Goal: Task Accomplishment & Management: Manage account settings

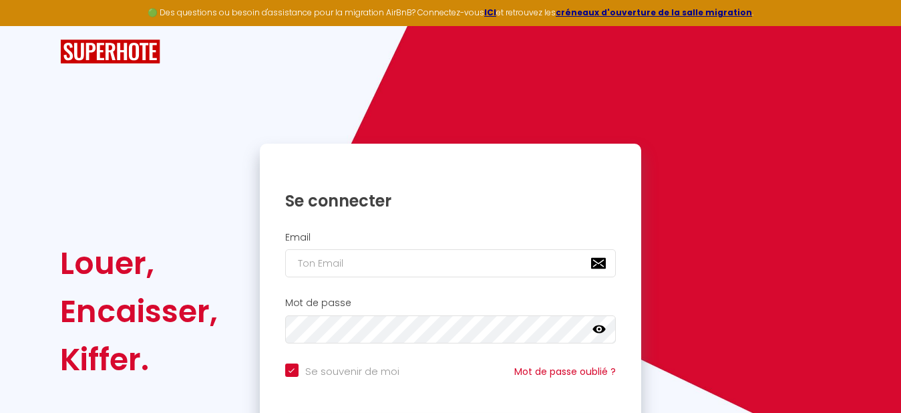
drag, startPoint x: 306, startPoint y: 217, endPoint x: 309, endPoint y: 252, distance: 34.9
click at [306, 217] on div "Se connecter" at bounding box center [451, 190] width 382 height 67
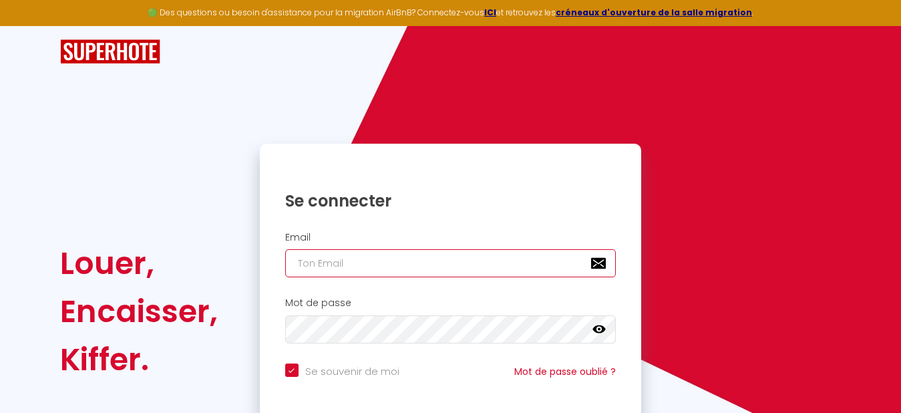
click at [310, 264] on input "email" at bounding box center [450, 263] width 331 height 28
type input "s"
checkbox input "true"
click at [338, 265] on input "sci" at bounding box center [450, 263] width 331 height 28
type input "sc"
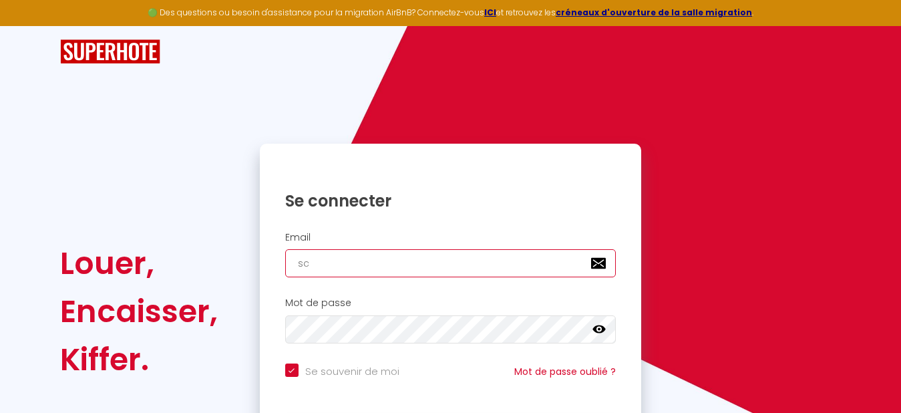
click at [315, 261] on input "sc" at bounding box center [450, 263] width 331 height 28
checkbox input "true"
type input "sci"
checkbox input "true"
type input "sci."
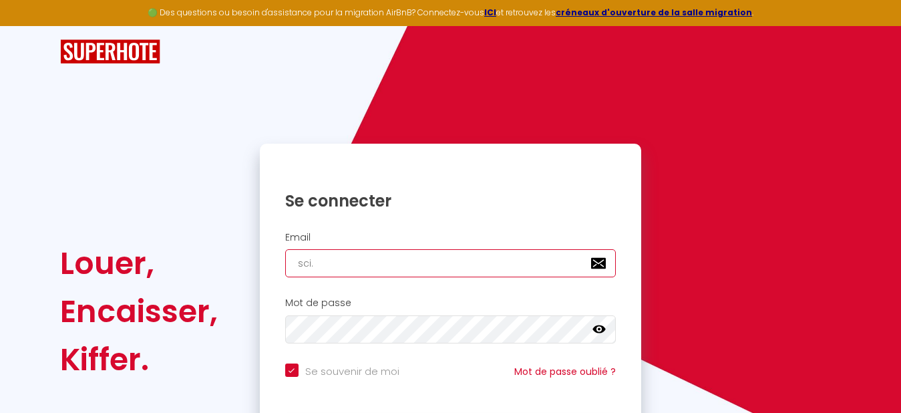
checkbox input "true"
type input "sci.n"
checkbox input "true"
type input "sci.ns"
checkbox input "true"
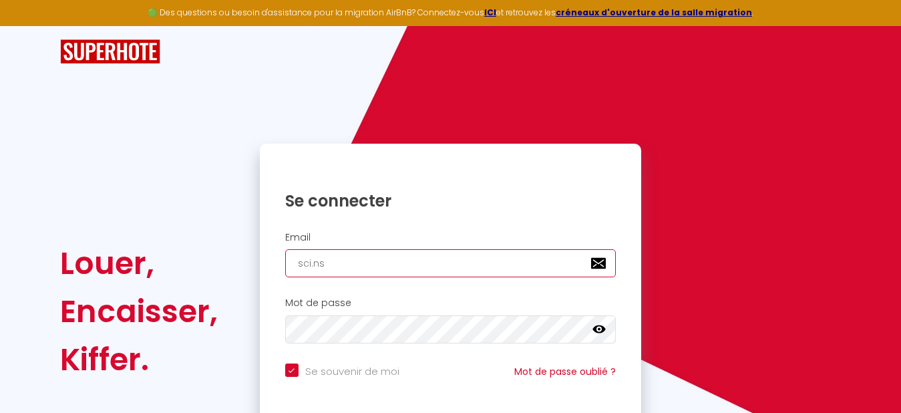
type input "sci.nsc"
checkbox input "true"
type input "sci.nsc."
checkbox input "true"
type input "sci.nsc.l"
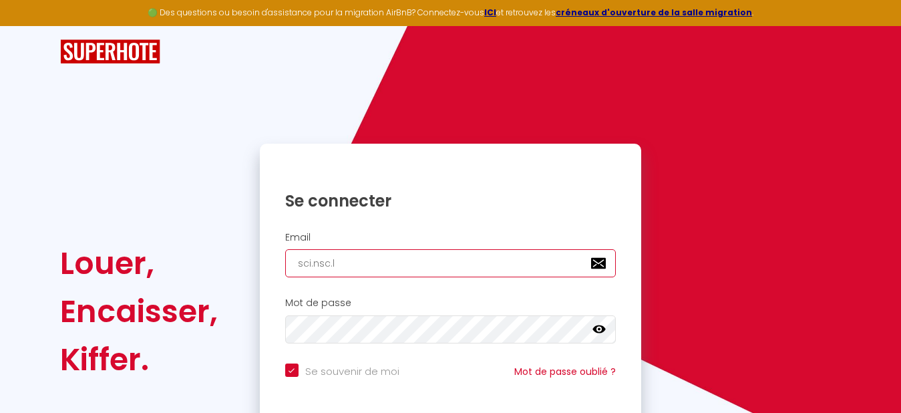
checkbox input "true"
type input "sci.nsc.le"
checkbox input "true"
type input "sci.nsc.les"
checkbox input "true"
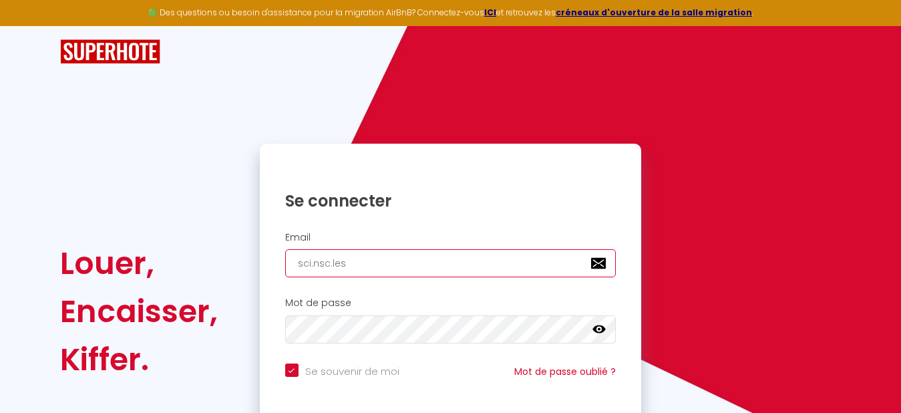
type input "sci.nsc.lese"
checkbox input "true"
type input "sci.nsc.lesep"
checkbox input "true"
type input "sci.nsc.lesepi"
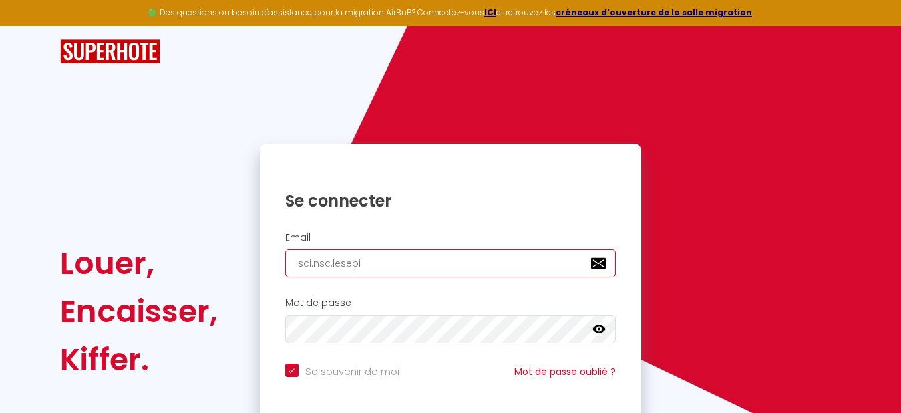
checkbox input "true"
type input "sci.nsc.lesepic"
checkbox input "true"
type input "sci.nsc.lesepice"
checkbox input "true"
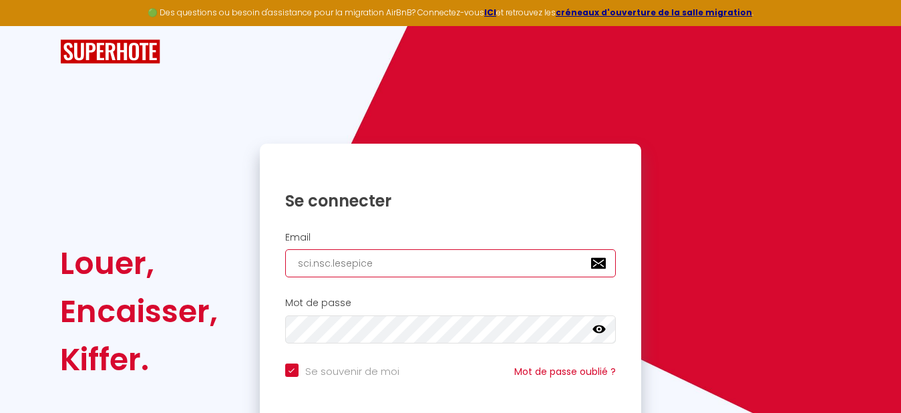
type input "sci.nsc.lesepicea"
checkbox input "true"
type input "sci.nsc.lesepiceas"
checkbox input "true"
type input "sci.nsc.lesepiceas@"
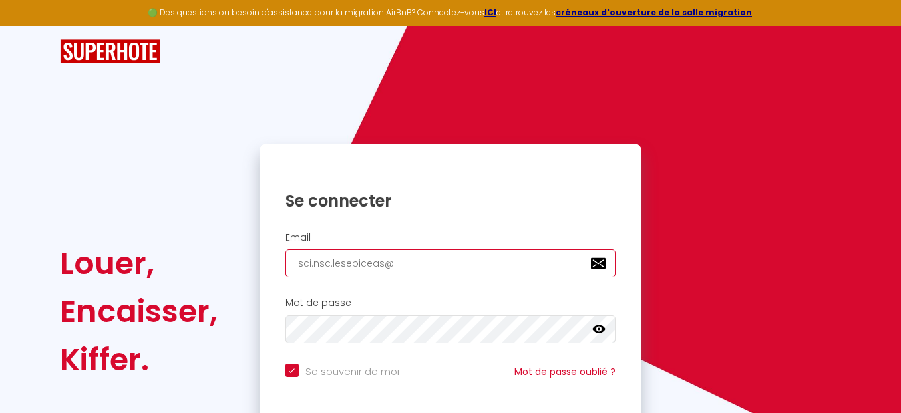
checkbox input "true"
type input "sci.nsc.lesepiceas@g"
checkbox input "true"
type input "sci.nsc.lesepiceas@gm"
checkbox input "true"
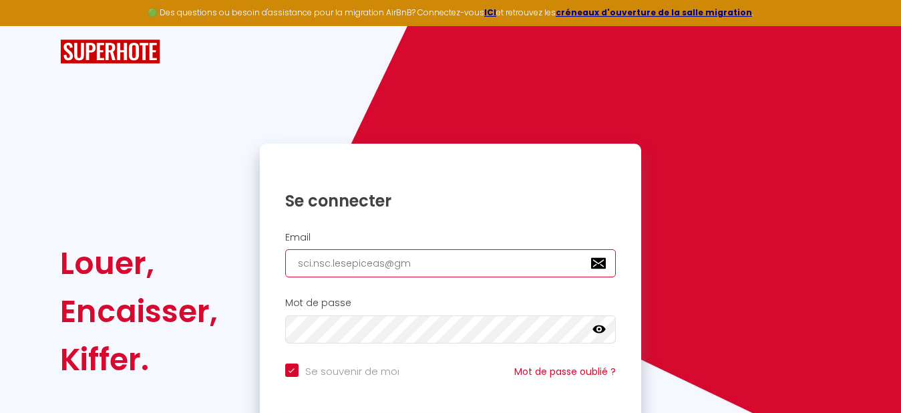
type input "sci.nsc.lesepiceas@gma"
checkbox input "true"
type input "sci.nsc.lesepiceas@gmai"
checkbox input "true"
type input "[EMAIL_ADDRESS]"
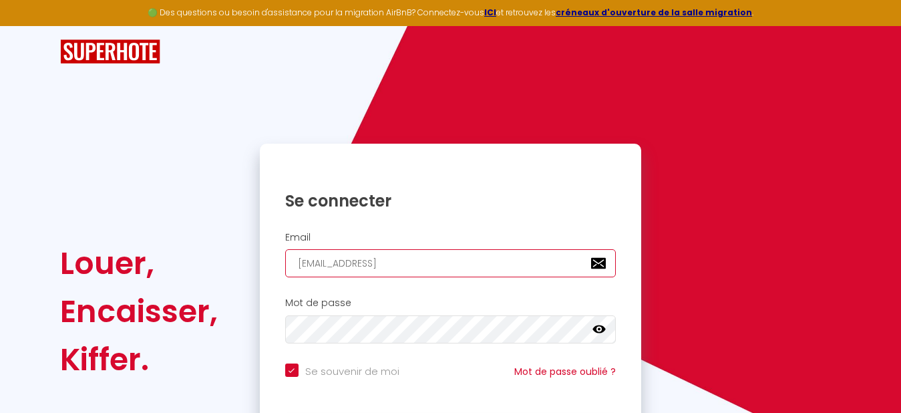
checkbox input "true"
type input "[EMAIL_ADDRESS]."
checkbox input "true"
type input "sci.nsc.lesepiceas@gmail.c"
checkbox input "true"
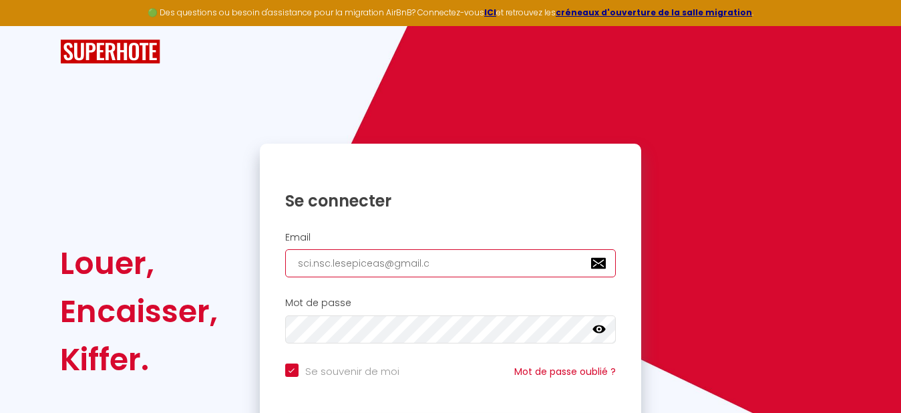
type input "[EMAIL_ADDRESS][DOMAIN_NAME]"
checkbox input "true"
type input "[EMAIL_ADDRESS]"
checkbox input "true"
type input "[EMAIL_ADDRESS]"
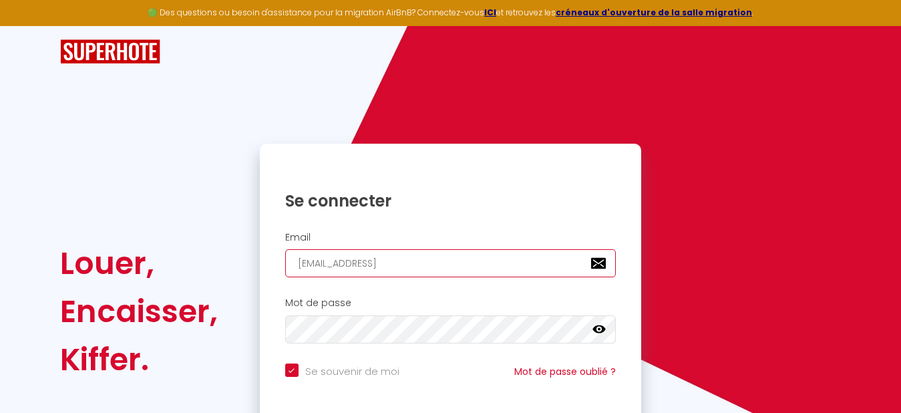
checkbox input "true"
type input "[EMAIL_ADDRESS][DOMAIN_NAME]"
checkbox input "true"
type input "[EMAIL_ADDRESS][DOMAIN_NAME]"
checkbox input "true"
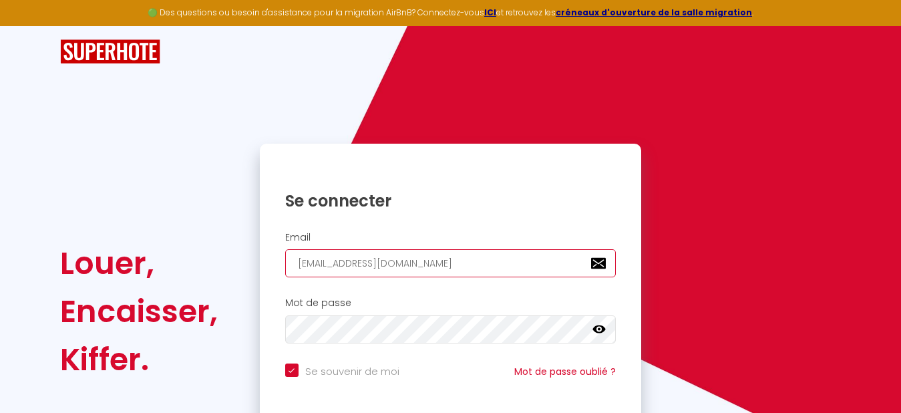
type input "[EMAIL_ADDRESS][DOMAIN_NAME]"
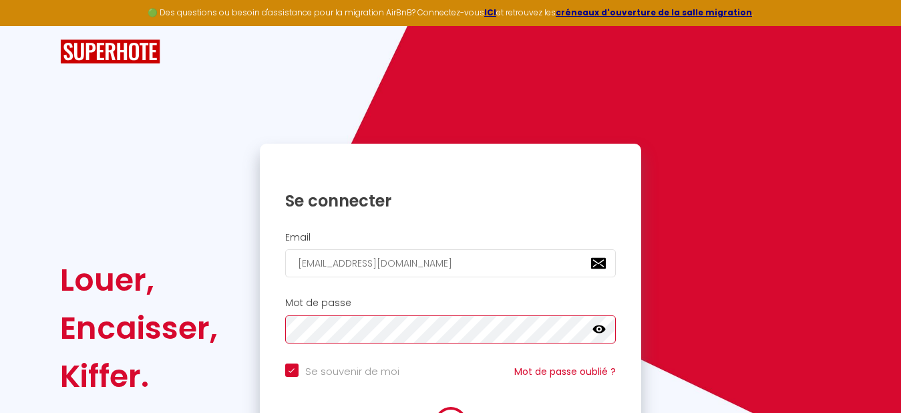
checkbox input "true"
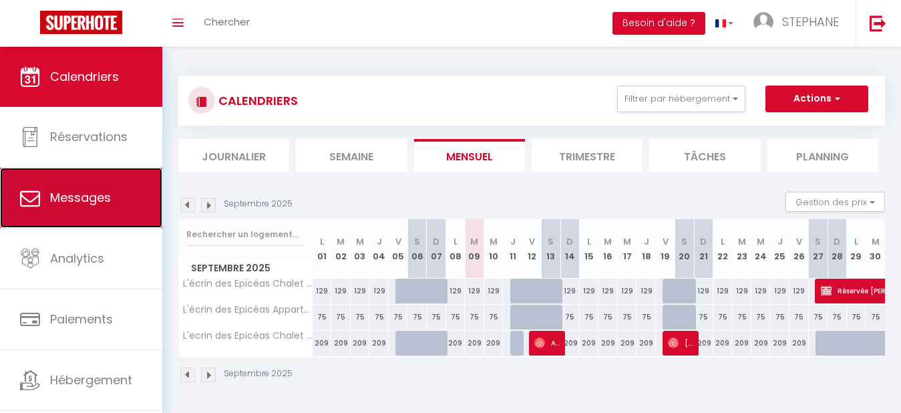
click at [70, 200] on span "Messages" at bounding box center [80, 197] width 61 height 17
select select "message"
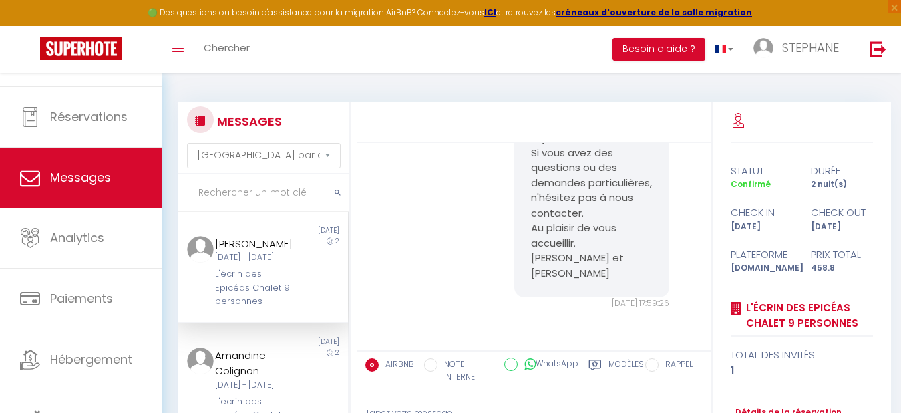
scroll to position [56, 0]
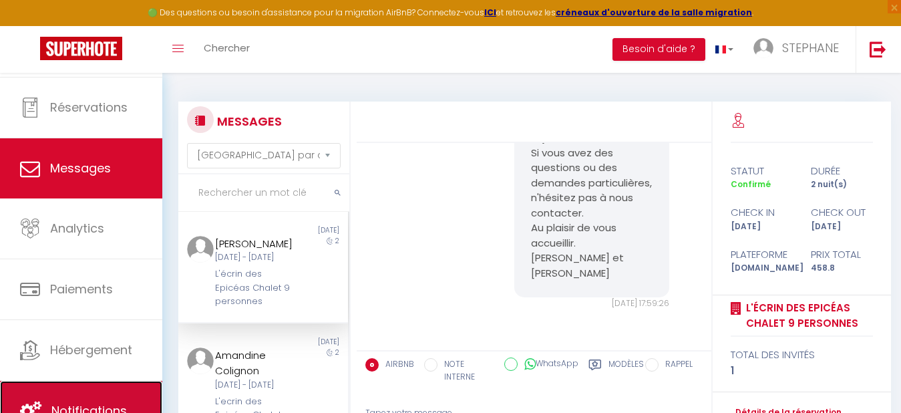
click at [80, 399] on link "Notifications" at bounding box center [81, 411] width 162 height 60
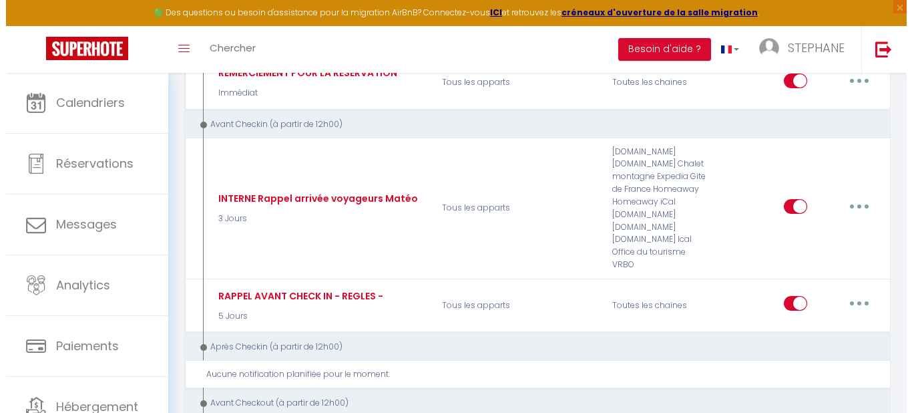
scroll to position [320, 0]
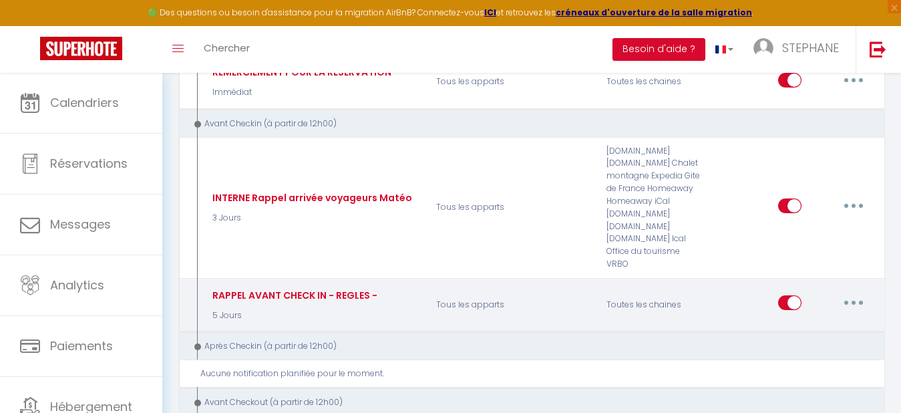
click at [852, 301] on icon "button" at bounding box center [853, 302] width 4 height 4
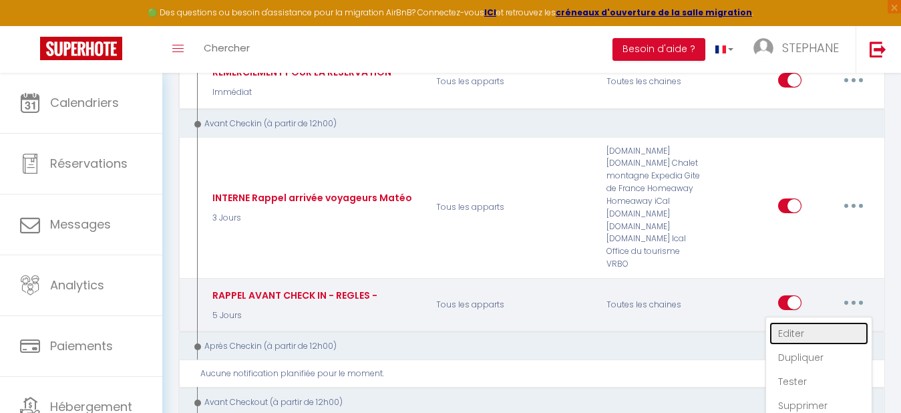
click at [792, 328] on link "Editer" at bounding box center [818, 333] width 99 height 23
type input "RAPPEL AVANT CHECK IN - REGLES -"
select select "5 Jours"
select select "if_booking_is_paid"
checkbox input "true"
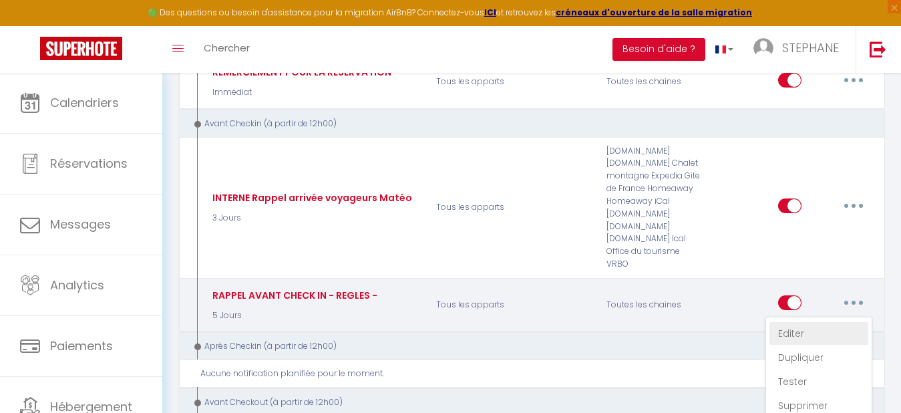
checkbox input "false"
radio input "true"
type input "Procédure pour le Checkin - [RENTAL:NAME]"
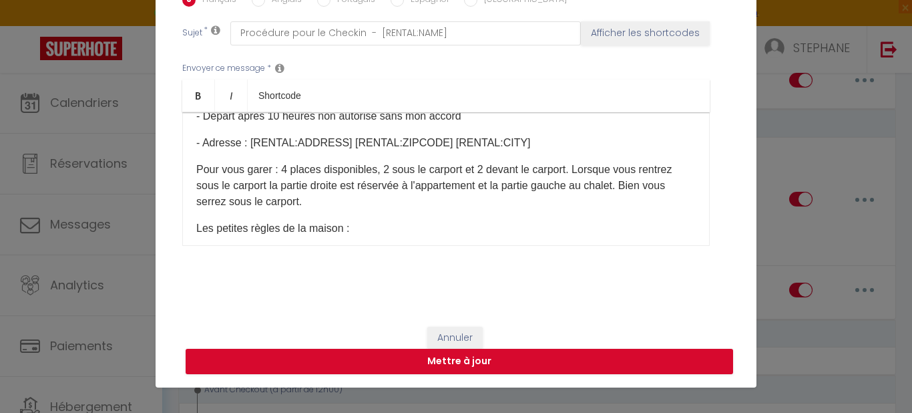
scroll to position [139, 0]
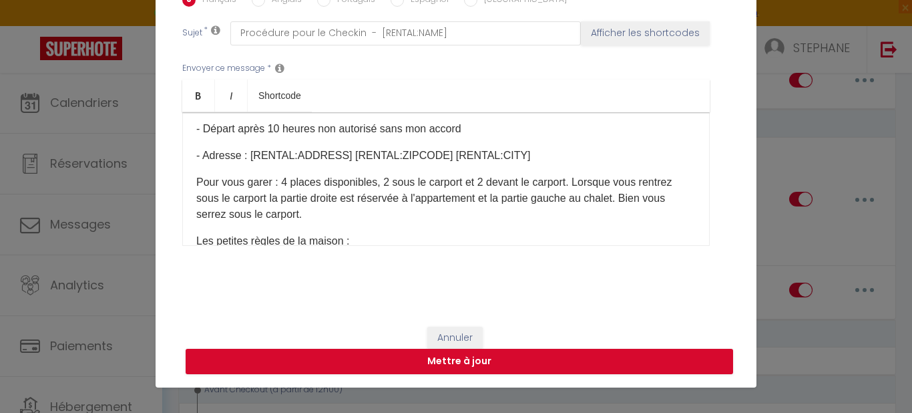
click at [412, 210] on p "​Pour vous garer : 4 places disponibles, 2 sous le carport et 2 devant le carpo…" at bounding box center [445, 198] width 499 height 48
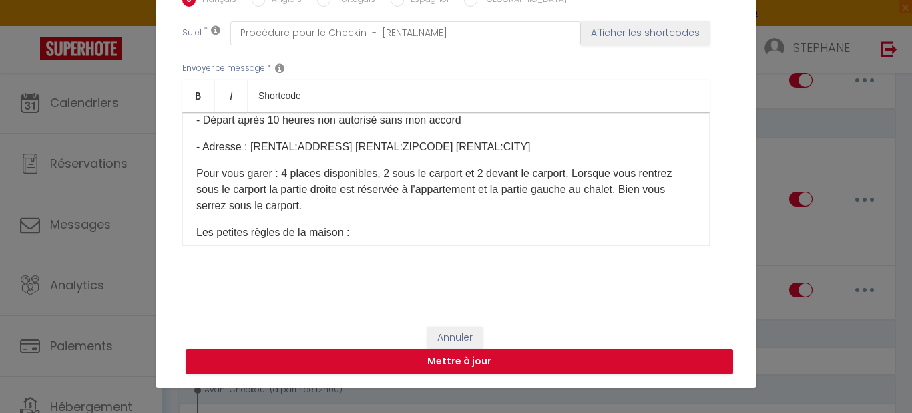
scroll to position [152, 0]
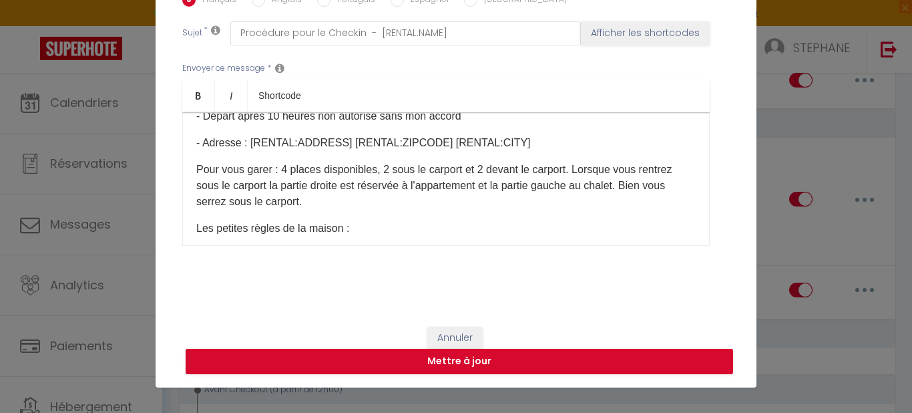
click at [275, 164] on p "​Pour vous garer : 4 places disponibles, 2 sous le carport et 2 devant le carpo…" at bounding box center [445, 186] width 499 height 48
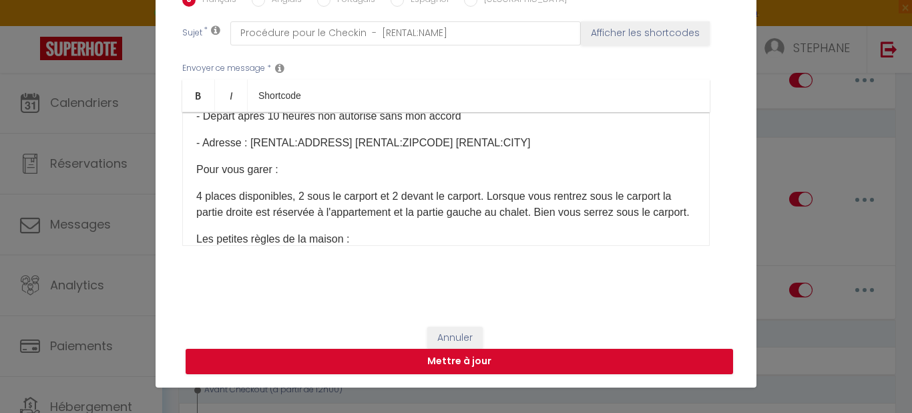
click at [487, 198] on p "4 places disponibles, 2 sous le carport et 2 devant le carport. Lorsque vous re…" at bounding box center [445, 204] width 499 height 32
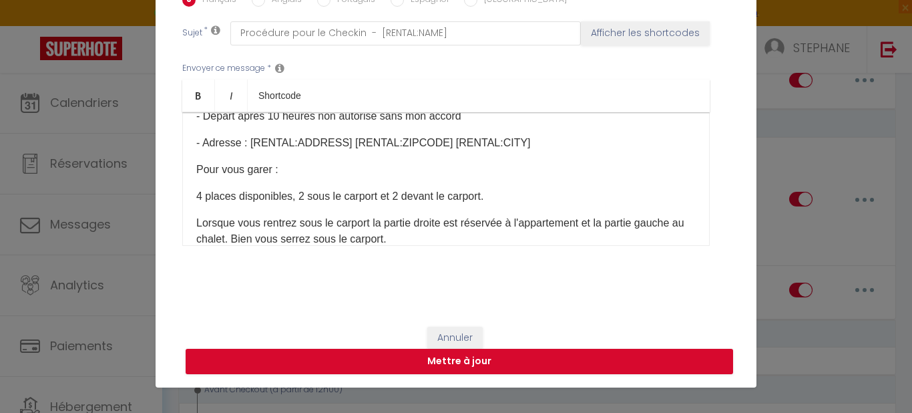
click at [487, 198] on p "4 places disponibles, 2 sous le carport et 2 devant le carport." at bounding box center [445, 196] width 499 height 16
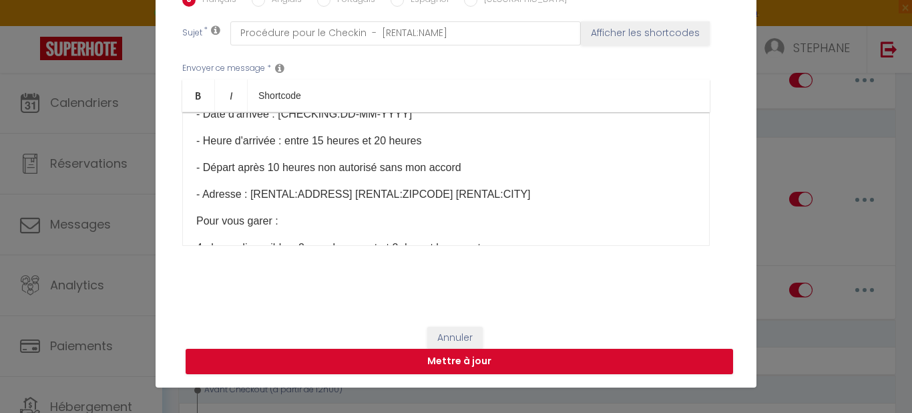
scroll to position [98, 0]
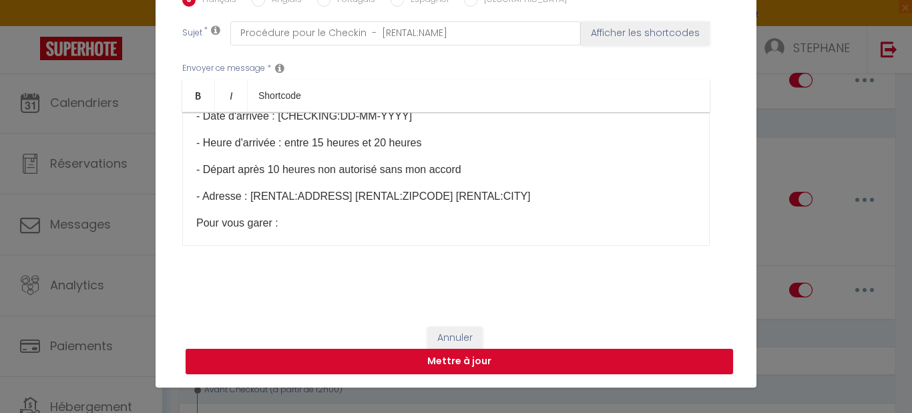
click at [241, 211] on div "​[GUEST:FIRST_NAME], Votre séjour approche à grands pas, Voici quelques informa…" at bounding box center [445, 179] width 527 height 134
click at [186, 220] on div "​[GUEST:FIRST_NAME], Votre séjour approche à grands pas, Voici quelques informa…" at bounding box center [445, 179] width 527 height 134
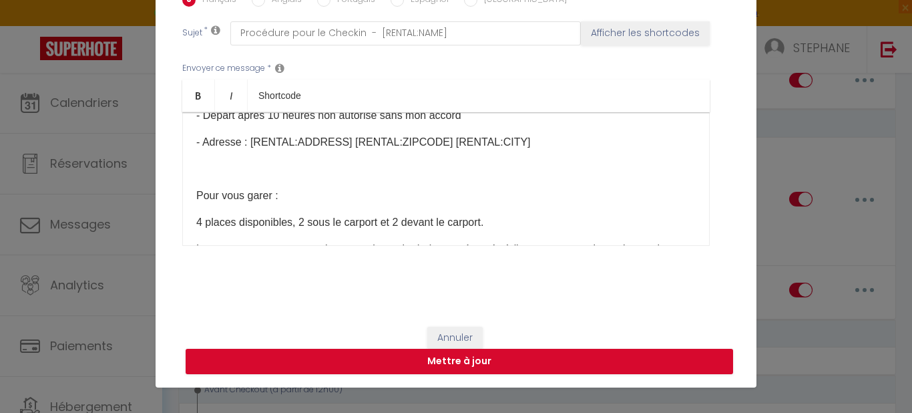
scroll to position [129, 0]
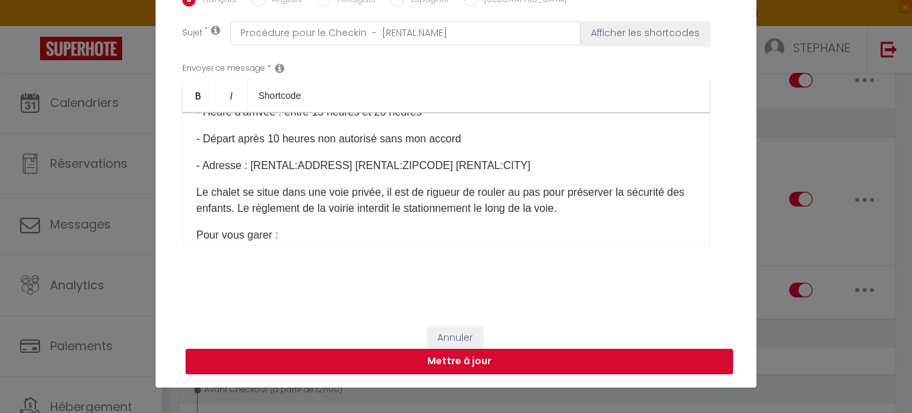
click at [286, 202] on p "Le chalet se situe dans une voie privée, il est de rigueur de rouler au pas pou…" at bounding box center [445, 200] width 499 height 32
click at [234, 192] on p "Le chalet se situe dans une voie privée, il est de rigueur de rouler au pas pou…" at bounding box center [445, 200] width 499 height 32
click at [404, 194] on p "Le logement est situé dans une voie privée, il est de rigueur de rouler au pas …" at bounding box center [445, 200] width 499 height 32
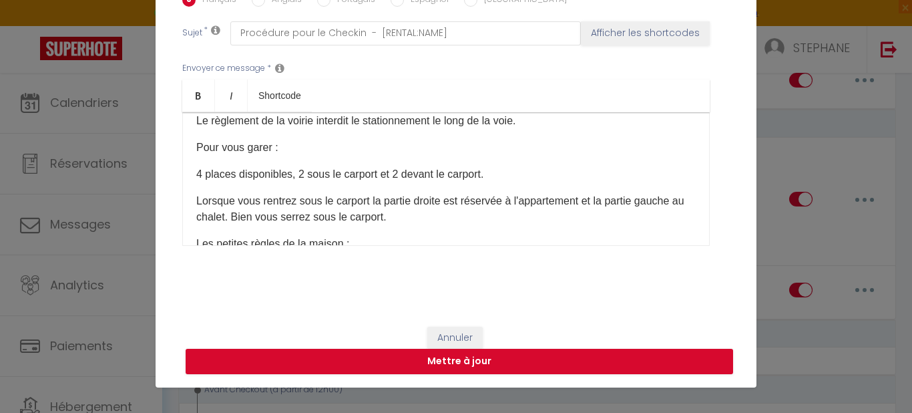
scroll to position [248, 0]
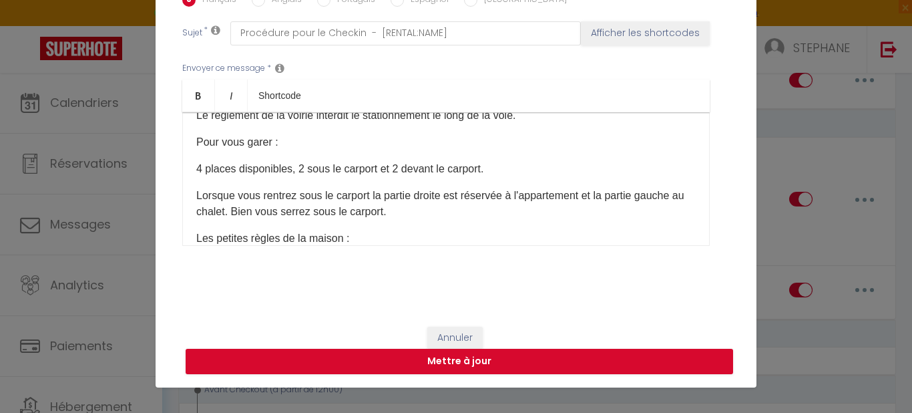
click at [490, 165] on p "4 places disponibles, 2 sous le carport et 2 devant le carport." at bounding box center [445, 169] width 499 height 16
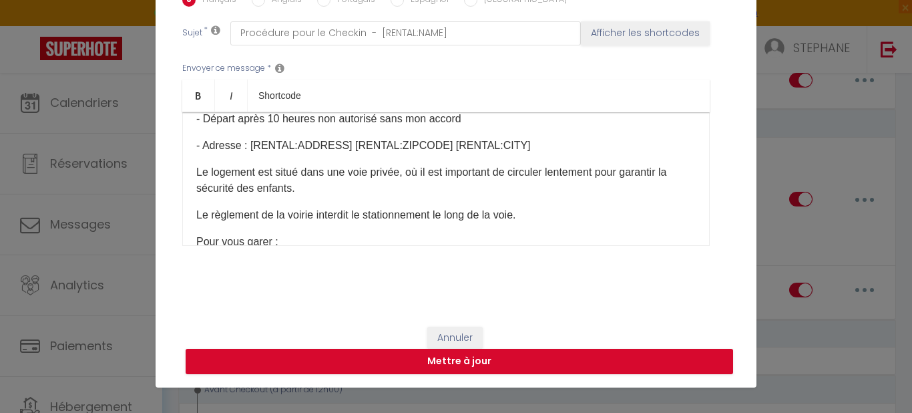
scroll to position [158, 0]
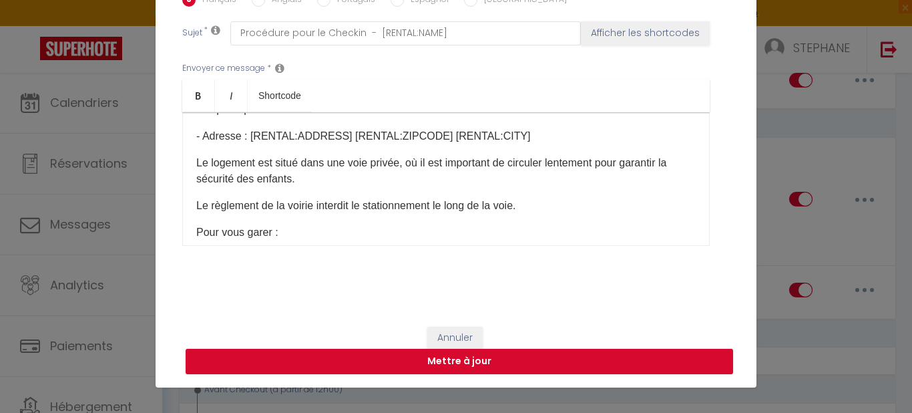
click at [537, 207] on p "Le règlement de la voirie interdit le stationnement le long de la voie." at bounding box center [445, 206] width 499 height 16
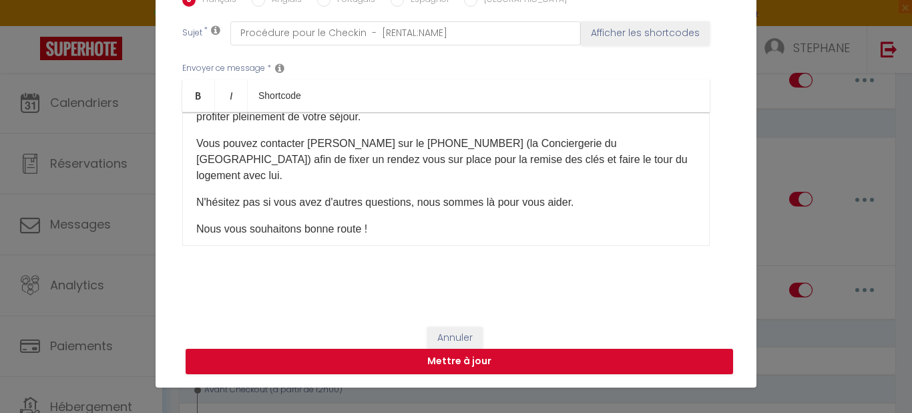
scroll to position [688, 0]
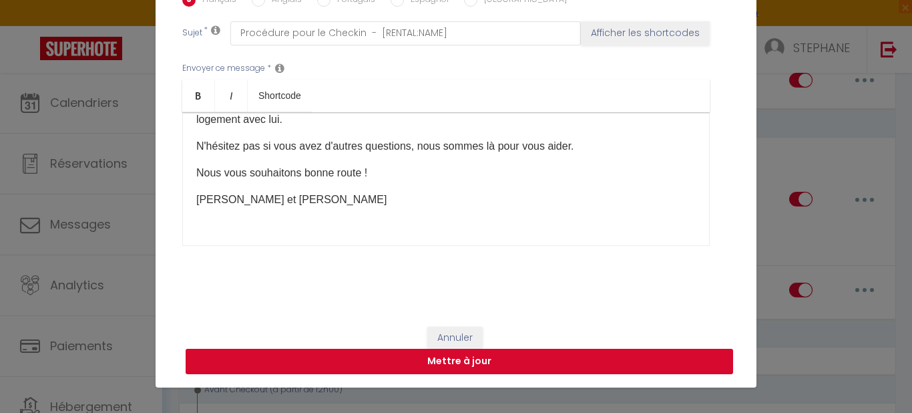
click at [451, 356] on button "Mettre à jour" at bounding box center [459, 360] width 547 height 25
checkbox input "true"
checkbox input "false"
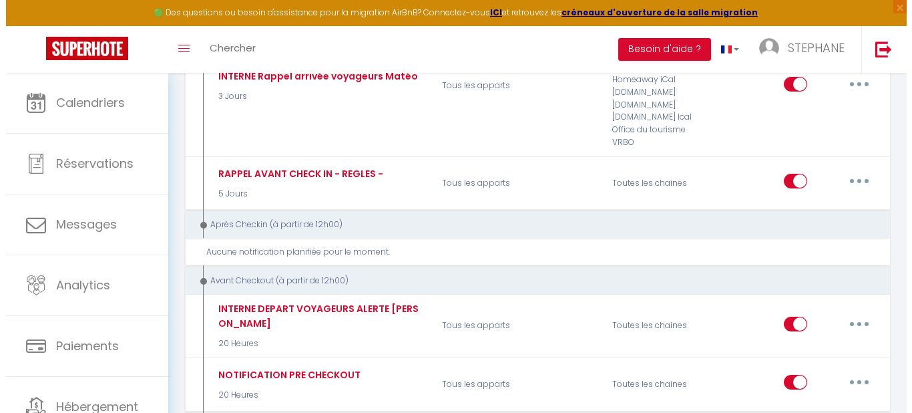
scroll to position [454, 0]
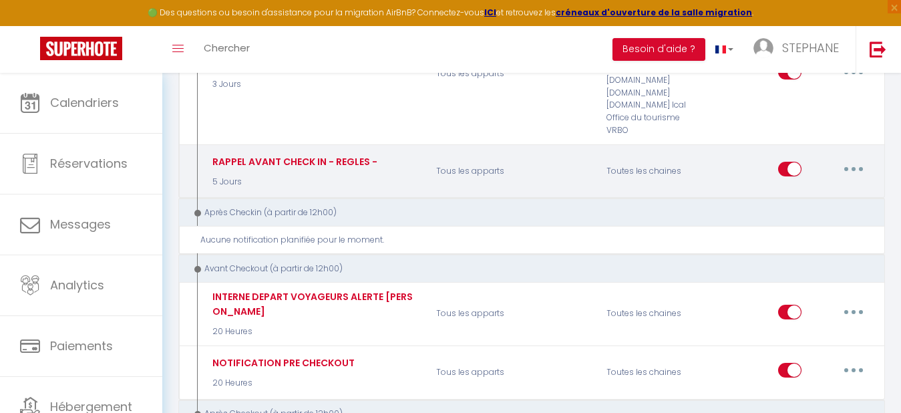
click at [851, 168] on button "button" at bounding box center [852, 168] width 37 height 21
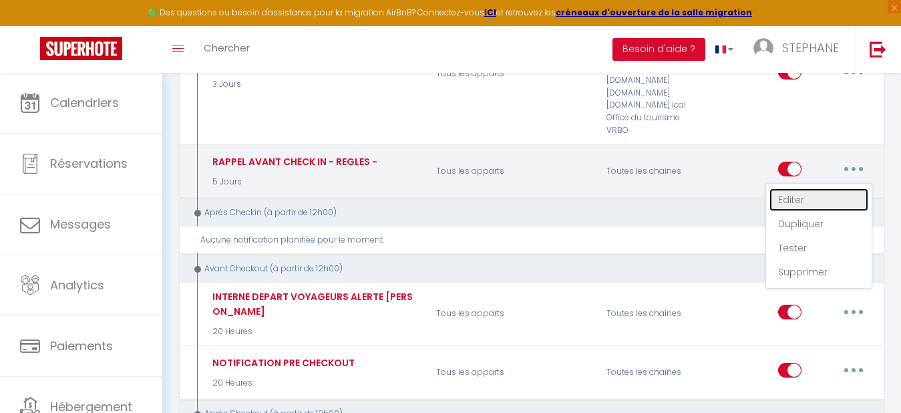
click at [786, 199] on link "Editer" at bounding box center [818, 199] width 99 height 23
type input "RAPPEL AVANT CHECK IN - REGLES -"
select select "5 Jours"
select select "if_booking_is_paid"
checkbox input "true"
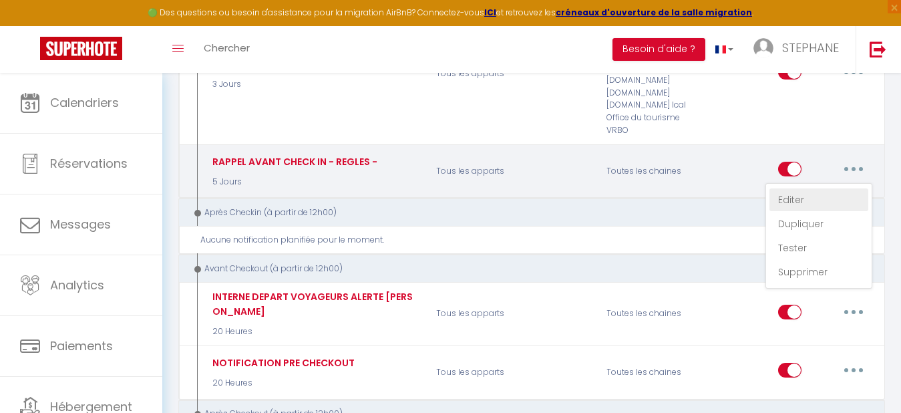
checkbox input "false"
radio input "true"
type input "Procédure pour le Checkin - [RENTAL:NAME]"
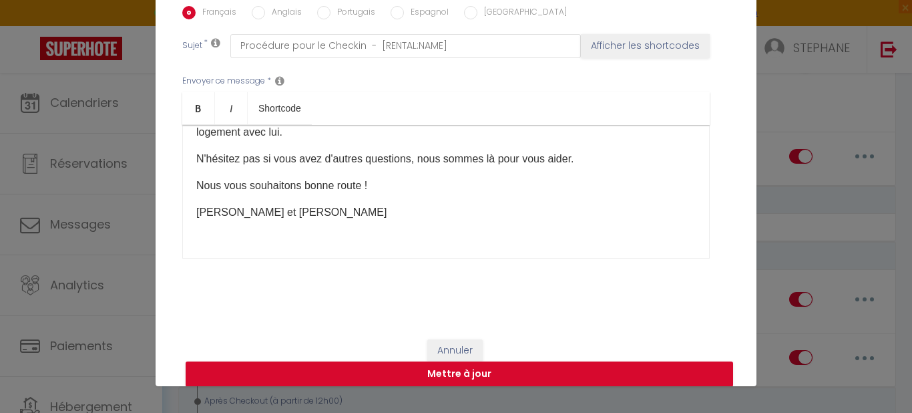
drag, startPoint x: 686, startPoint y: 210, endPoint x: 679, endPoint y: 233, distance: 23.7
click at [679, 233] on div "​[GUEST:FIRST_NAME], Votre séjour approche à grands pas, Voici quelques informa…" at bounding box center [445, 192] width 527 height 134
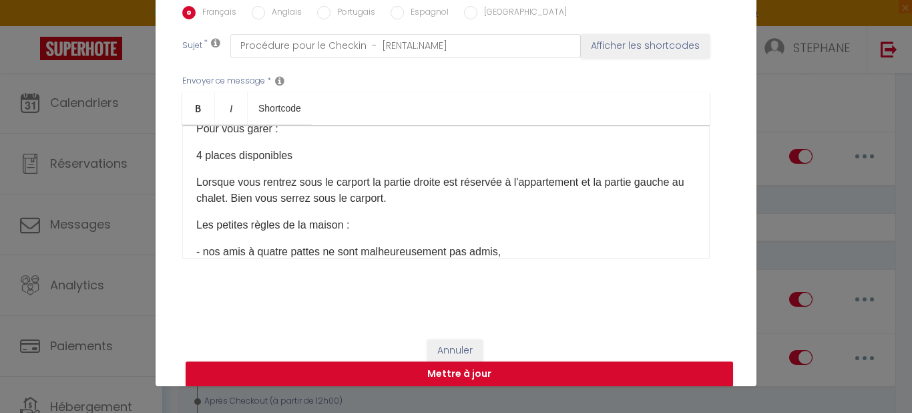
scroll to position [279, 0]
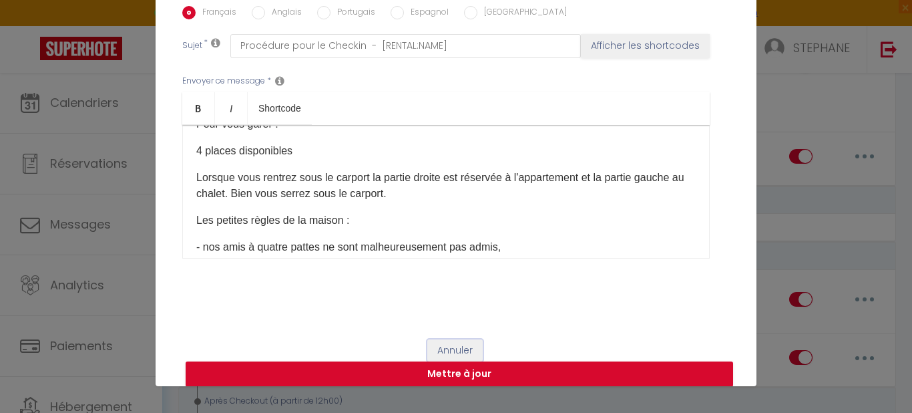
click at [438, 350] on button "Annuler" at bounding box center [454, 350] width 55 height 23
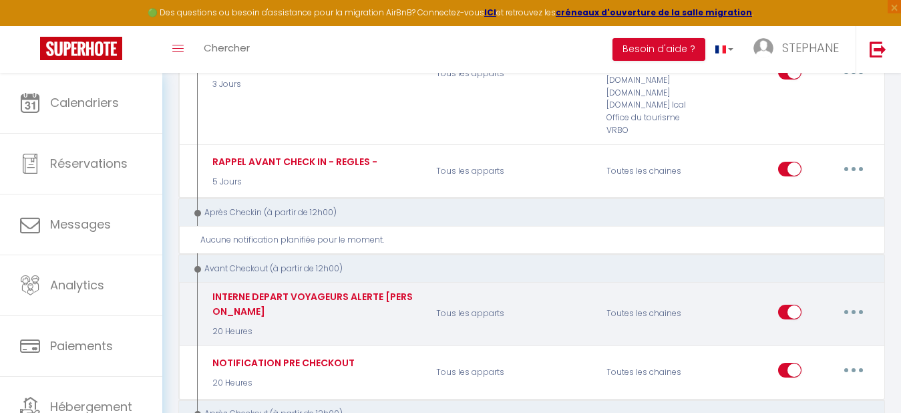
click at [851, 306] on button "button" at bounding box center [852, 311] width 37 height 21
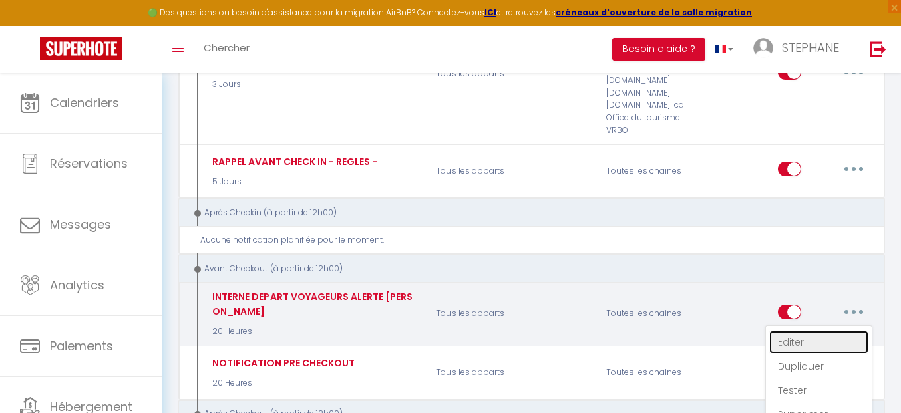
click at [786, 330] on link "Editer" at bounding box center [818, 341] width 99 height 23
type input "INTERNE DEPART VOYAGEURS ALERTE [PERSON_NAME]"
select select "4"
select select "20 Heures"
select select
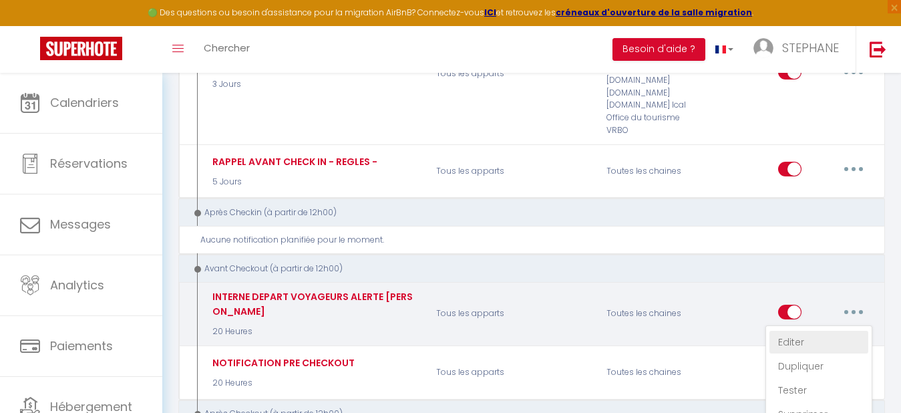
checkbox input "false"
checkbox input "true"
checkbox input "false"
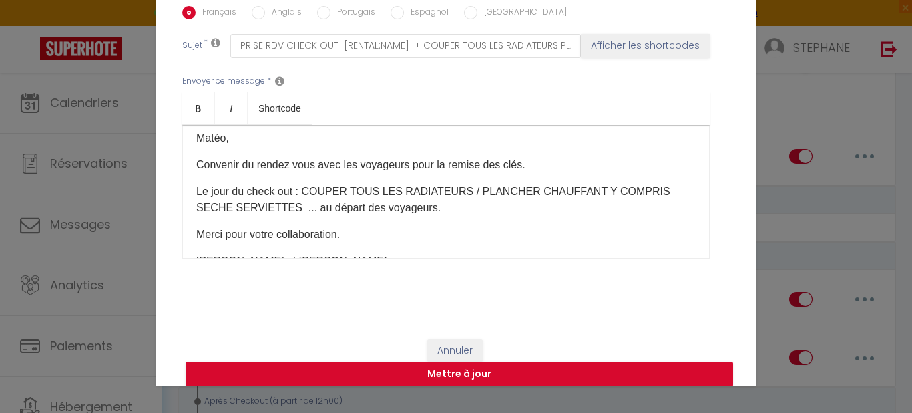
scroll to position [7, 0]
click at [250, 211] on p "Le jour du check out : COUPER TOUS LES RADIATEURS / PLANCHER CHAUFFANT Y COMPRI…" at bounding box center [445, 202] width 499 height 32
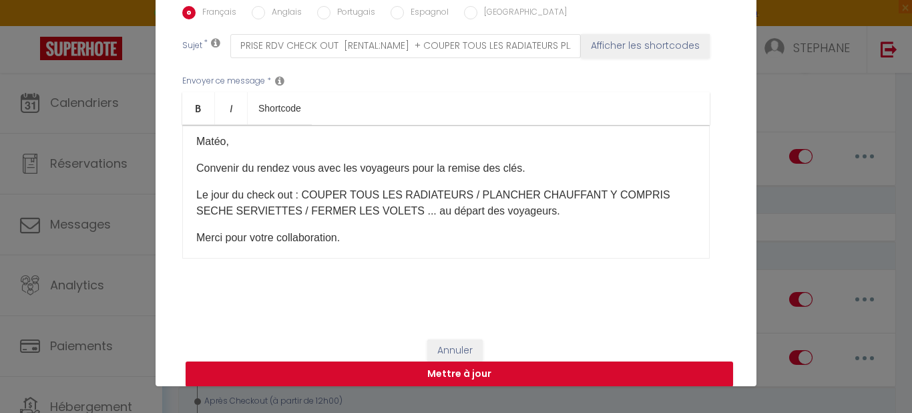
scroll to position [0, 0]
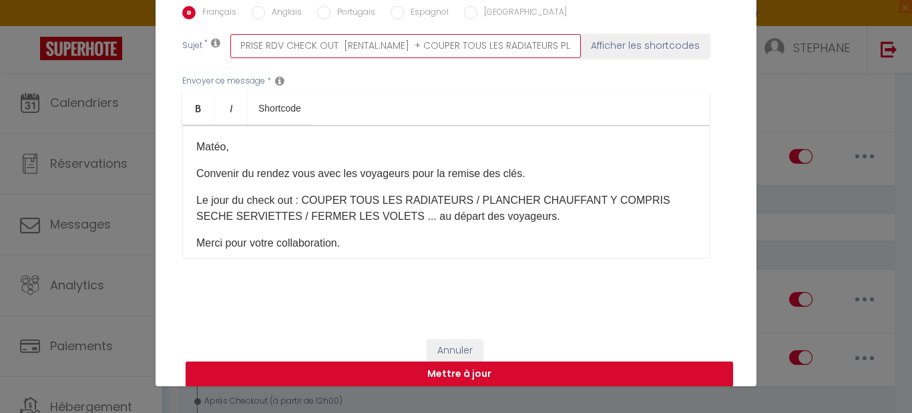
click at [498, 42] on input "PRISE RDV CHECK OUT [RENTAL:NAME] + COUPER TOUS LES RADIATEURS PLANCHER CHAUFFA…" at bounding box center [405, 46] width 350 height 24
type input "PRISE RDV CHECK OUT [RENTAL:NAME] + COUPER TOUS LES RADIATEURS PLANCHER CHAUFFA…"
checkbox input "false"
checkbox input "true"
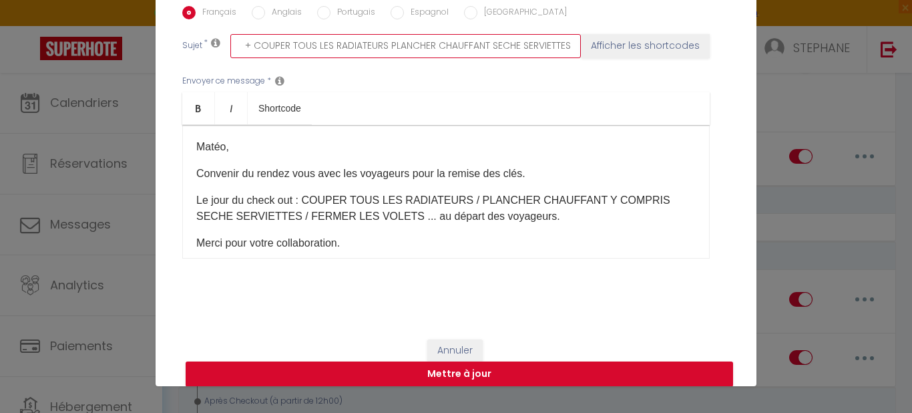
checkbox input "false"
type input "PRISE RDV CHECK OUT [RENTAL:NAME] + COUPER TOUS LES RADIATEURS PLANCHER CHAUFFA…"
checkbox input "false"
checkbox input "true"
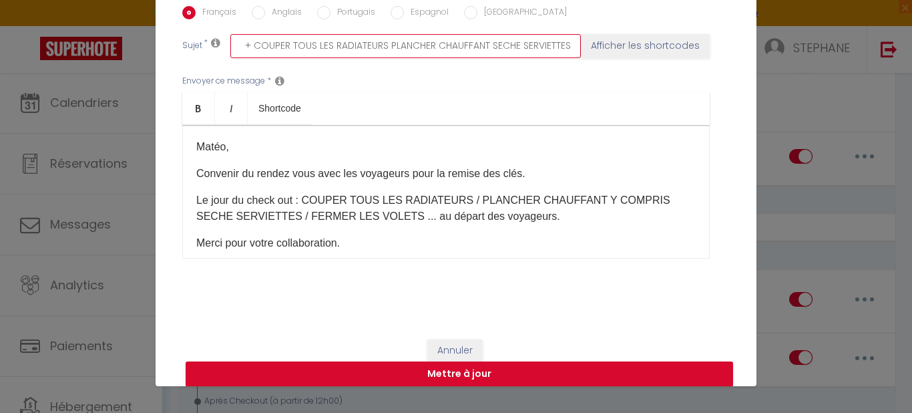
checkbox input "false"
type input "PRISE RDV CHECK OUT [RENTAL:NAME] + COUPER TOUS LES RADIATEURS PLANCHER CHAUFFA…"
checkbox input "false"
checkbox input "true"
checkbox input "false"
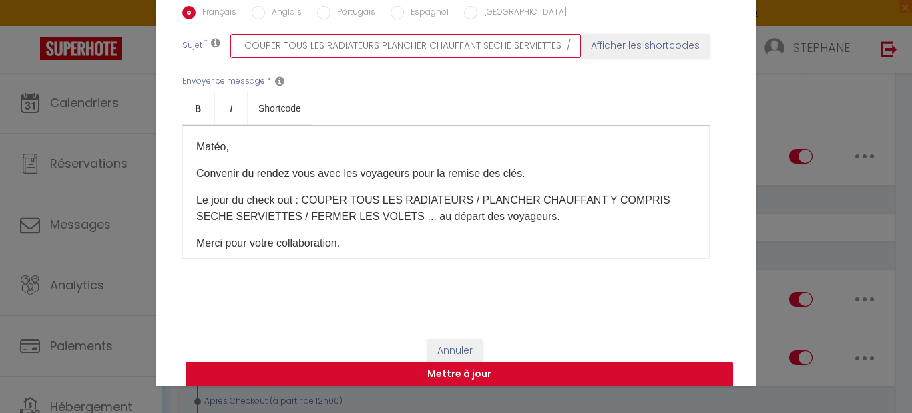
type input "PRISE RDV CHECK OUT [RENTAL:NAME] + COUPER TOUS LES RADIATEURS PLANCHER CHAUFFA…"
checkbox input "false"
checkbox input "true"
checkbox input "false"
type input "PRISE RDV CHECK OUT [RENTAL:NAME] + COUPER TOUS LES RADIATEURS PLANCHER CHAUFFA…"
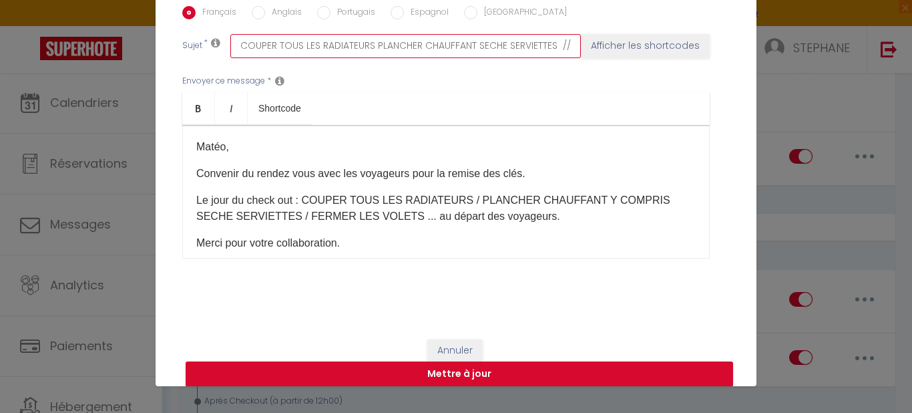
checkbox input "false"
checkbox input "true"
checkbox input "false"
type input "PRISE RDV CHECK OUT [RENTAL:NAME] + COUPER TOUS LES RADIATEURS PLANCHER CHAUFFA…"
checkbox input "false"
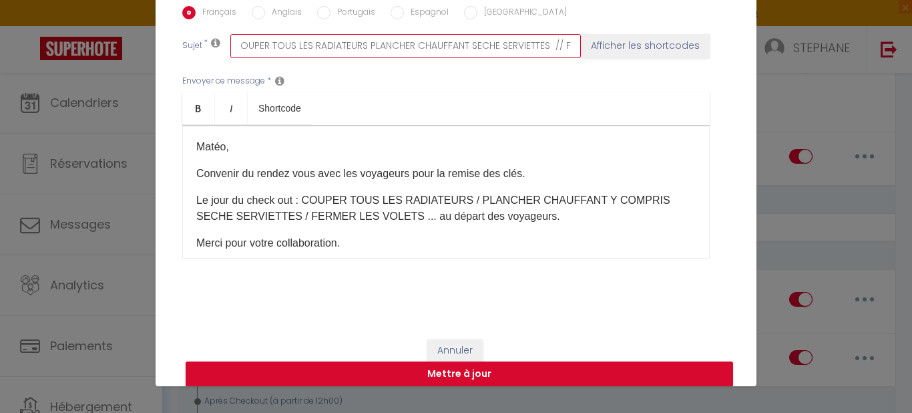
checkbox input "true"
checkbox input "false"
type input "PRISE RDV CHECK OUT [RENTAL:NAME] + COUPER TOUS LES RADIATEURS PLANCHER CHAUFFA…"
checkbox input "false"
checkbox input "true"
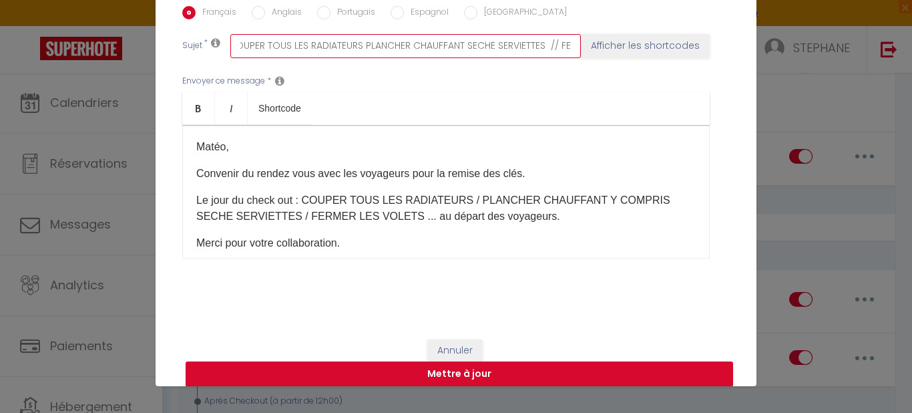
checkbox input "false"
type input "PRISE RDV CHECK OUT [RENTAL:NAME] + COUPER TOUS LES RADIATEURS PLANCHER CHAUFFA…"
checkbox input "false"
checkbox input "true"
checkbox input "false"
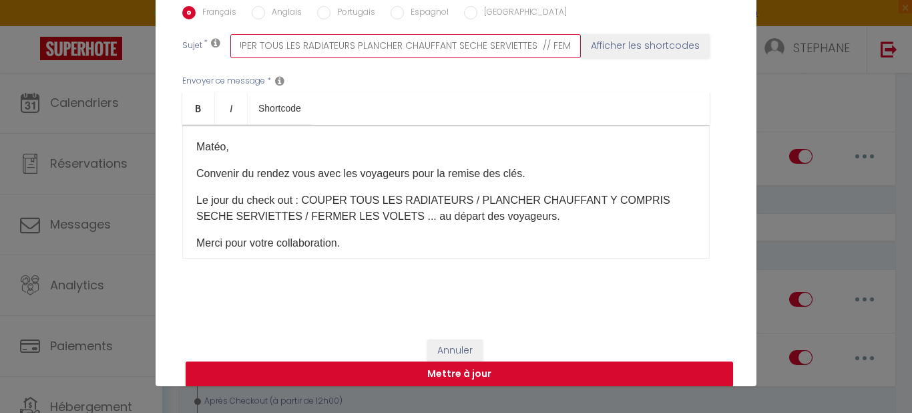
type input "PRISE RDV CHECK OUT [RENTAL:NAME] + COUPER TOUS LES RADIATEURS PLANCHER CHAUFFA…"
checkbox input "false"
checkbox input "true"
checkbox input "false"
type input "PRISE RDV CHECK OUT [RENTAL:NAME] + COUPER TOUS LES RADIATEURS PLANCHER CHAUFFA…"
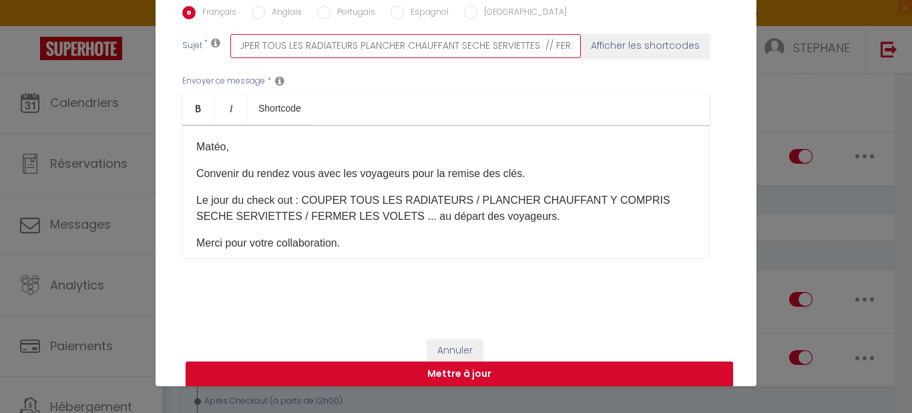
checkbox input "false"
checkbox input "true"
checkbox input "false"
type input "PRISE RDV CHECK OUT [RENTAL:NAME] + COUPER TOUS LES RADIATEURS PLANCHER CHAUFFA…"
checkbox input "false"
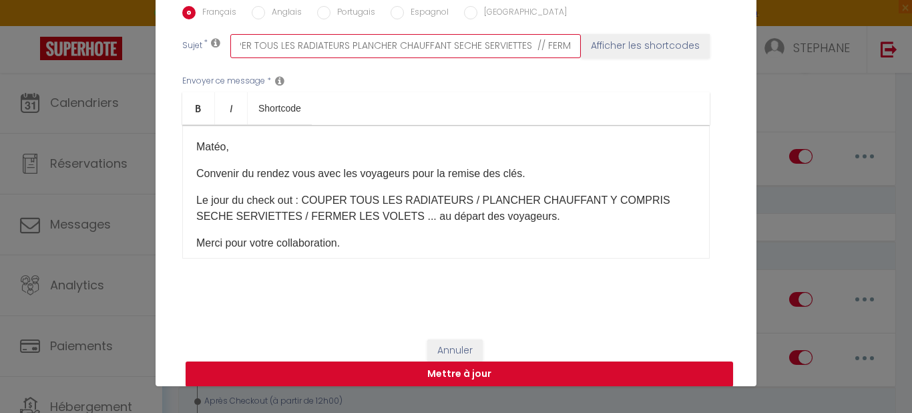
checkbox input "true"
checkbox input "false"
type input "PRISE RDV CHECK OUT [RENTAL:NAME] + COUPER TOUS LES RADIATEURS PLANCHER CHAUFFA…"
checkbox input "false"
checkbox input "true"
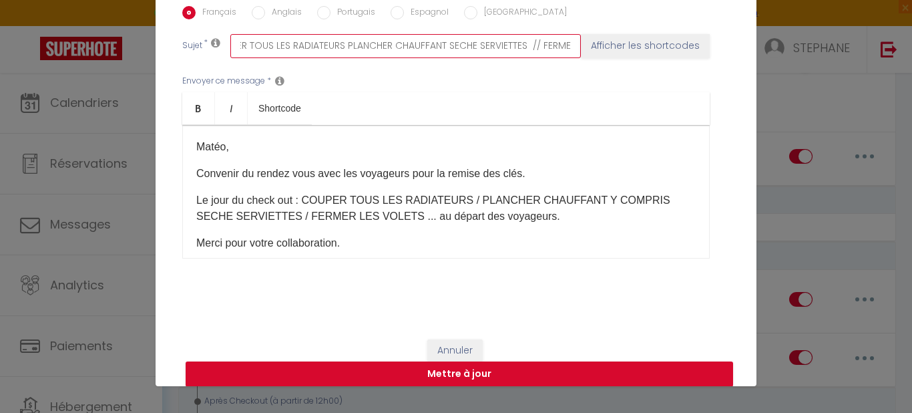
checkbox input "false"
type input "PRISE RDV CHECK OUT [RENTAL:NAME] + COUPER TOUS LES RADIATEURS PLANCHER CHAUFFA…"
checkbox input "false"
checkbox input "true"
checkbox input "false"
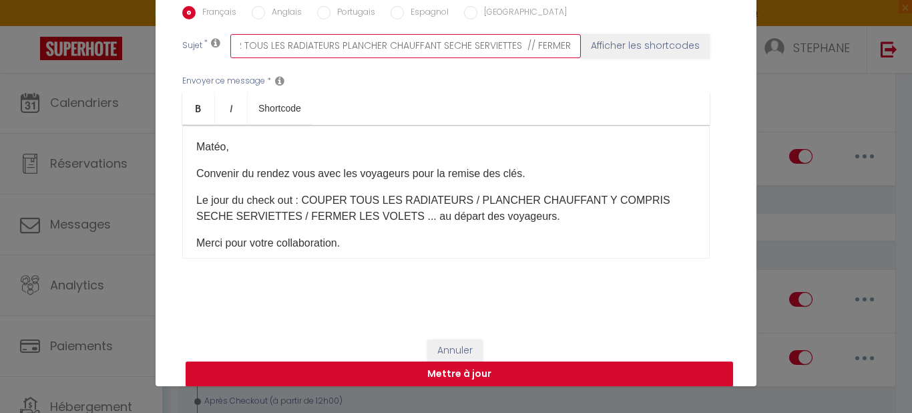
type input "PRISE RDV CHECK OUT [RENTAL:NAME] + COUPER TOUS LES RADIATEURS PLANCHER CHAUFFA…"
checkbox input "false"
checkbox input "true"
checkbox input "false"
type input "PRISE RDV CHECK OUT [RENTAL:NAME] + COUPER TOUS LES RADIATEURS PLANCHER CHAUFFA…"
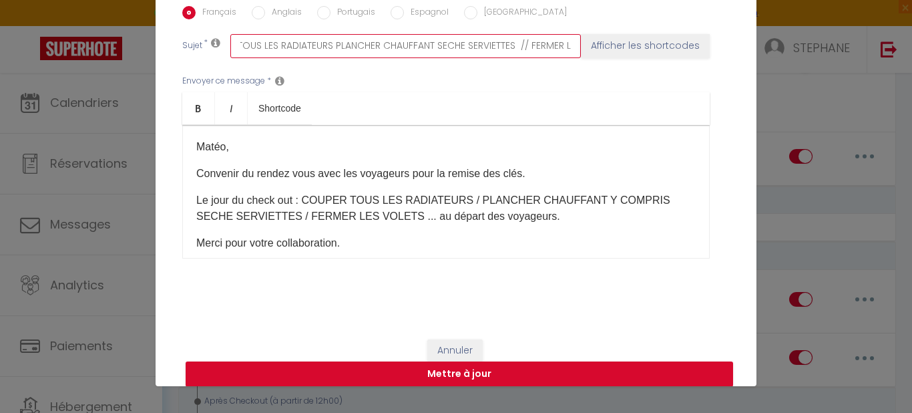
checkbox input "false"
checkbox input "true"
checkbox input "false"
type input "PRISE RDV CHECK OUT [RENTAL:NAME] + COUPER TOUS LES RADIATEURS PLANCHER CHAUFFA…"
checkbox input "false"
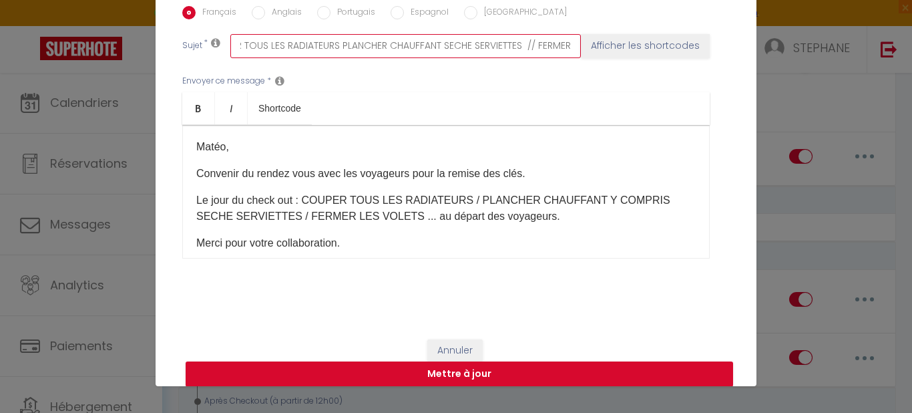
checkbox input "true"
checkbox input "false"
type input "PRISE RDV CHECK OUT [RENTAL:NAME] + COUPER TOUS LES RADIATEURS PLANCHER CHAUFFA…"
checkbox input "false"
checkbox input "true"
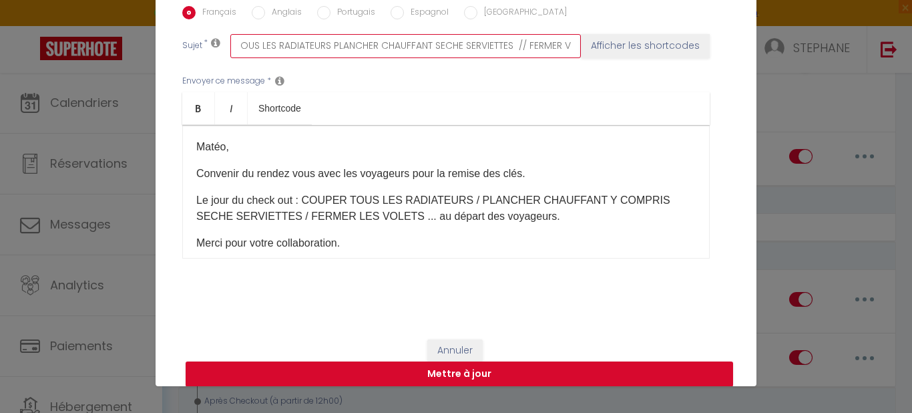
checkbox input "false"
type input "PRISE RDV CHECK OUT [RENTAL:NAME] + COUPER TOUS LES RADIATEURS PLANCHER CHAUFFA…"
checkbox input "false"
checkbox input "true"
checkbox input "false"
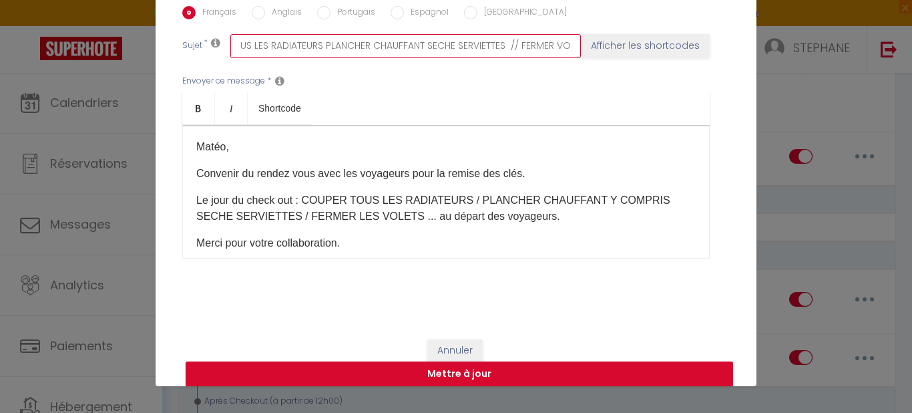
type input "PRISE RDV CHECK OUT [RENTAL:NAME] + COUPER TOUS LES RADIATEURS PLANCHER CHAUFFA…"
checkbox input "false"
checkbox input "true"
checkbox input "false"
type input "PRISE RDV CHECK OUT [RENTAL:NAME] + COUPER TOUS LES RADIATEURS PLANCHER CHAUFFA…"
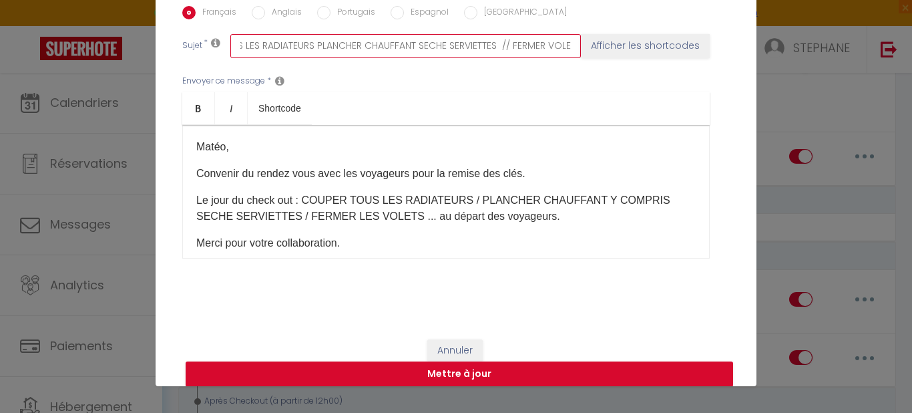
checkbox input "false"
checkbox input "true"
checkbox input "false"
type input "PRISE RDV CHECK OUT [RENTAL:NAME] + COUPER TOUS LES RADIATEURS PLANCHER CHAUFFA…"
checkbox input "false"
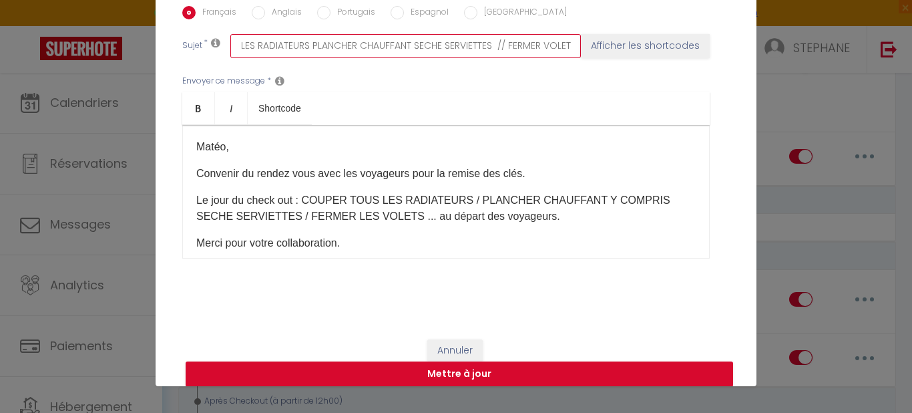
checkbox input "true"
checkbox input "false"
type input "PRISE RDV CHECK OUT [RENTAL:NAME] + COUPER TOUS LES RADIATEURS PLANCHER CHAUFFA…"
checkbox input "false"
checkbox input "true"
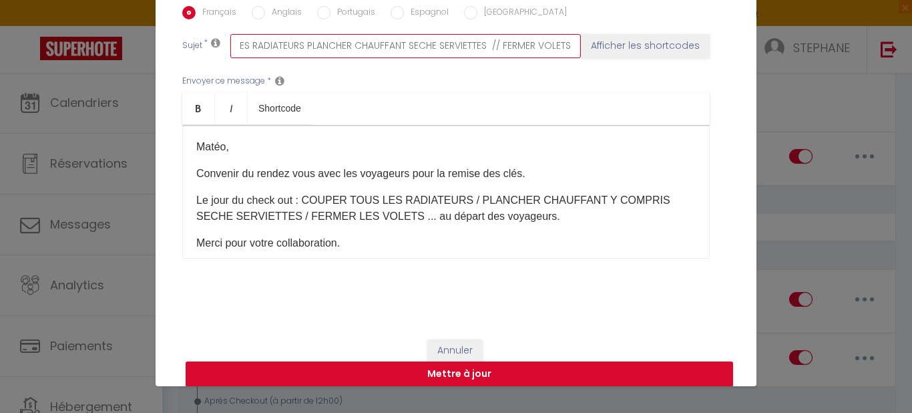
checkbox input "false"
type input "PRISE RDV CHECK OUT [RENTAL:NAME] + COUPER TOUS LES RADIATEURS PLANCHER CHAUFFA…"
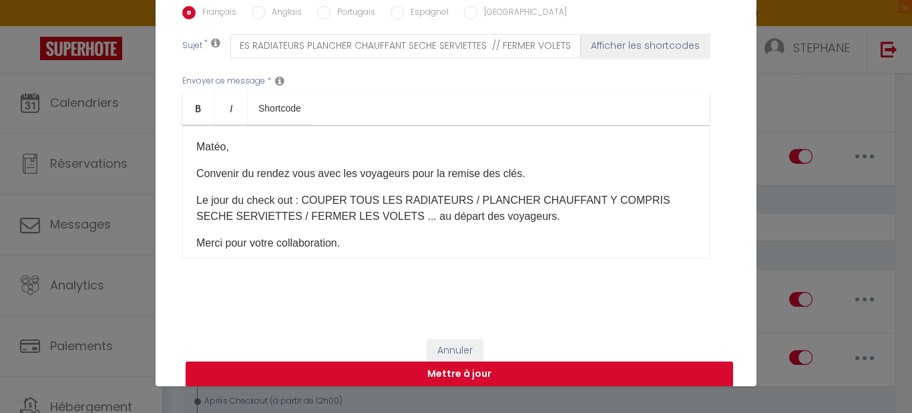
click at [452, 372] on button "Mettre à jour" at bounding box center [459, 373] width 547 height 25
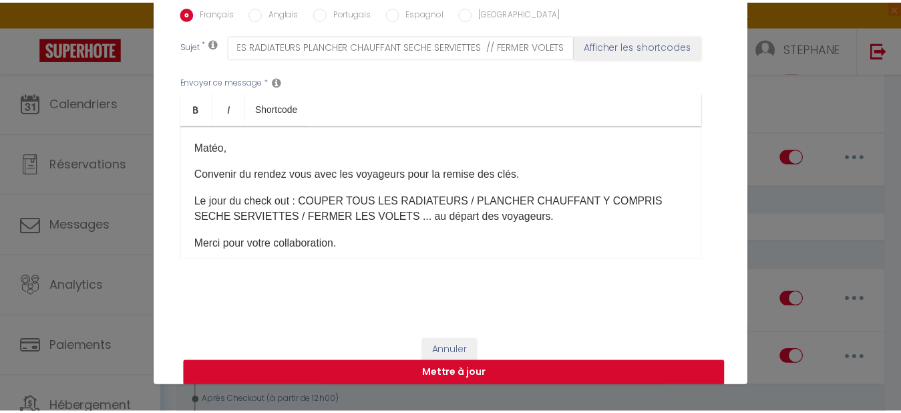
scroll to position [0, 0]
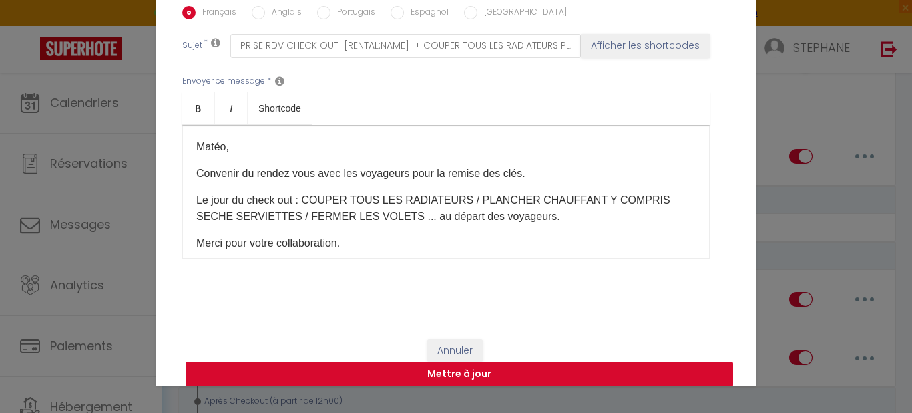
checkbox input "false"
checkbox input "true"
checkbox input "false"
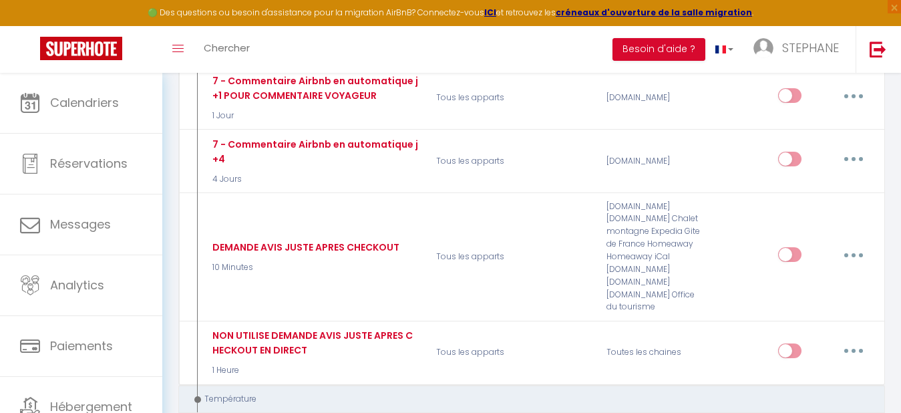
scroll to position [454, 0]
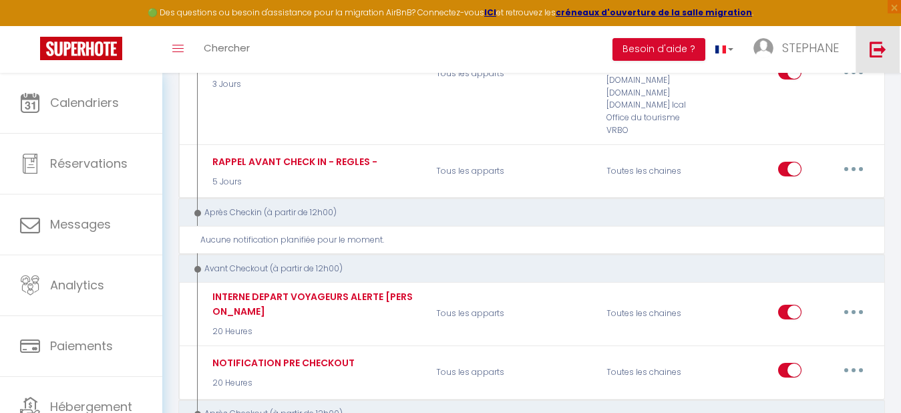
click at [870, 48] on img at bounding box center [877, 49] width 17 height 17
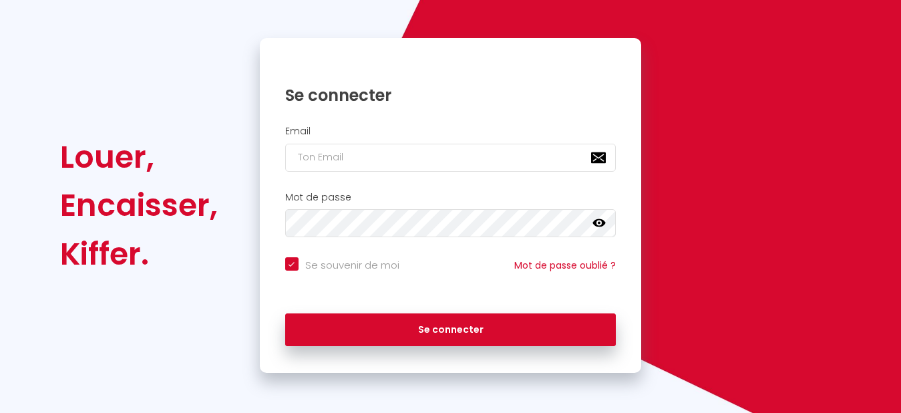
scroll to position [106, 0]
checkbox input "true"
